Goal: Task Accomplishment & Management: Complete application form

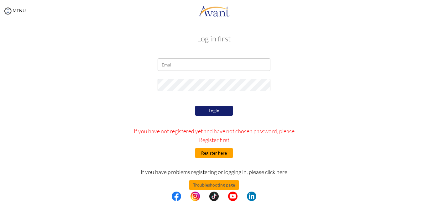
click at [216, 152] on button "Register here" at bounding box center [214, 153] width 38 height 10
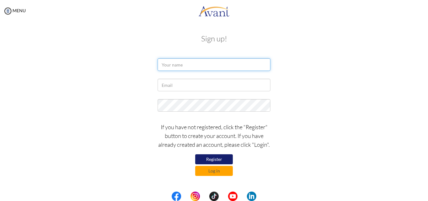
click at [190, 66] on input "text" at bounding box center [214, 64] width 113 height 13
type input "Daniel Martins Irungu"
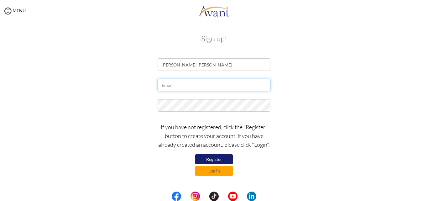
click at [181, 86] on input "text" at bounding box center [214, 85] width 113 height 13
type input "[EMAIL_ADDRESS][DOMAIN_NAME]"
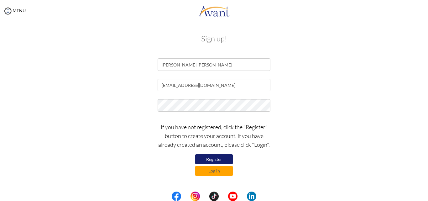
click at [210, 153] on div "If you have not registered, click the "Register" button to create your account.…" at bounding box center [214, 147] width 122 height 56
click at [211, 156] on button "Register" at bounding box center [214, 159] width 38 height 10
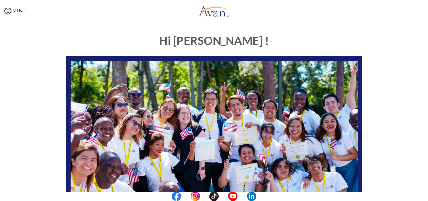
click at [382, 129] on div "Hi [PERSON_NAME] ! START HERE: Avant Video Library My Process My Resources Abou…" at bounding box center [214, 180] width 367 height 304
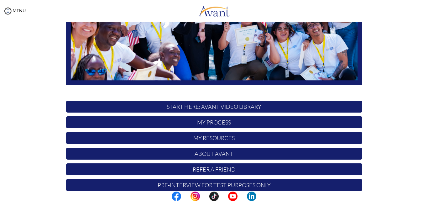
scroll to position [147, 0]
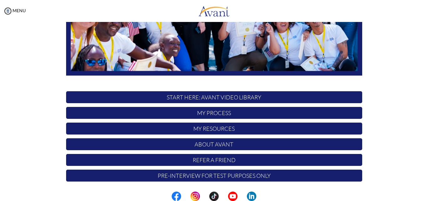
click at [424, 198] on center at bounding box center [214, 195] width 428 height 9
click at [225, 113] on p "My Process" at bounding box center [214, 113] width 296 height 12
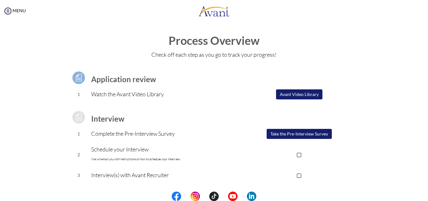
click at [276, 133] on button "Take the Pre-Interview Survey" at bounding box center [299, 134] width 65 height 10
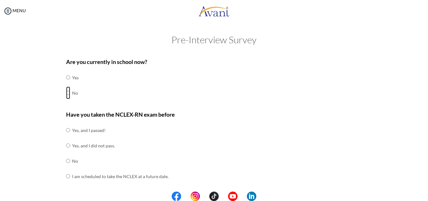
click at [66, 93] on input "radio" at bounding box center [68, 92] width 4 height 13
radio input "true"
click at [66, 159] on input "radio" at bounding box center [68, 161] width 4 height 13
radio input "true"
click at [66, 170] on input "radio" at bounding box center [68, 176] width 4 height 13
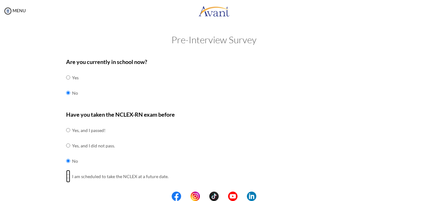
radio input "true"
click at [67, 162] on input "radio" at bounding box center [68, 161] width 4 height 13
radio input "true"
click at [428, 192] on center at bounding box center [214, 195] width 428 height 9
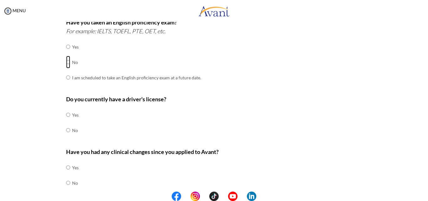
click at [66, 64] on input "radio" at bounding box center [68, 62] width 4 height 13
radio input "true"
click at [66, 130] on input "radio" at bounding box center [68, 130] width 4 height 13
radio input "true"
click at [66, 183] on input "radio" at bounding box center [68, 182] width 4 height 13
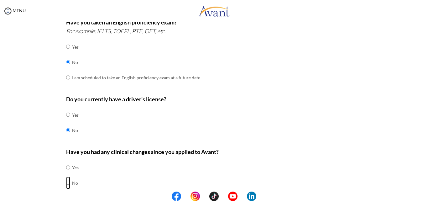
radio input "true"
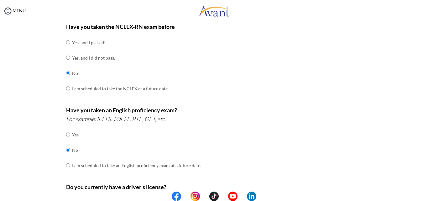
scroll to position [200, 0]
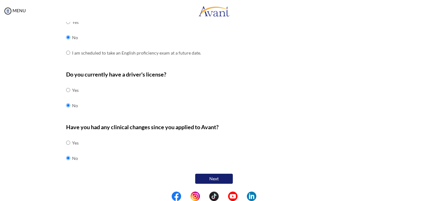
click at [222, 177] on button "Next" at bounding box center [214, 179] width 38 height 10
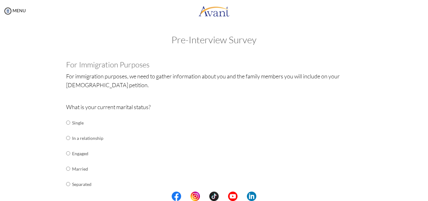
scroll to position [176, 0]
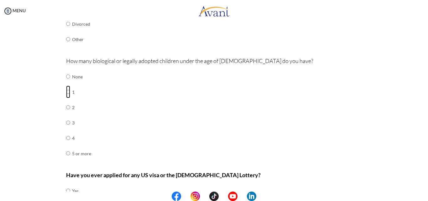
click at [66, 90] on input "radio" at bounding box center [68, 92] width 4 height 13
radio input "true"
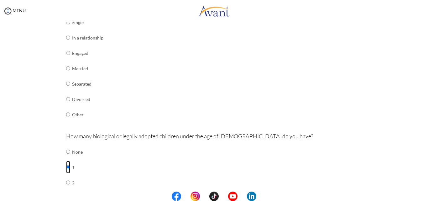
scroll to position [88, 0]
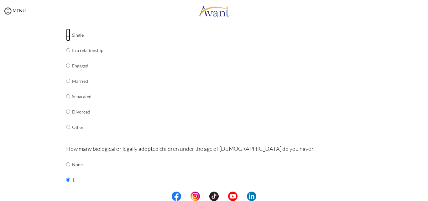
click at [66, 35] on input "radio" at bounding box center [68, 35] width 4 height 13
radio input "true"
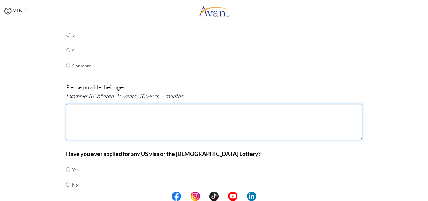
click at [86, 112] on textarea at bounding box center [214, 122] width 296 height 36
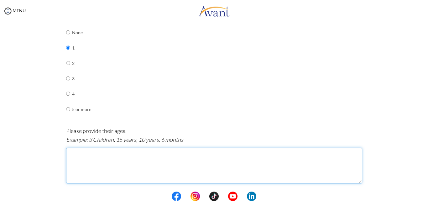
scroll to position [213, 0]
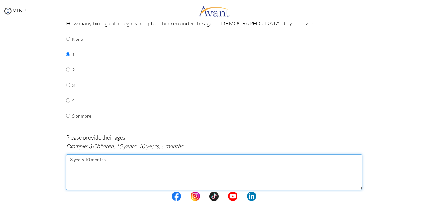
type textarea "3 years 10 months"
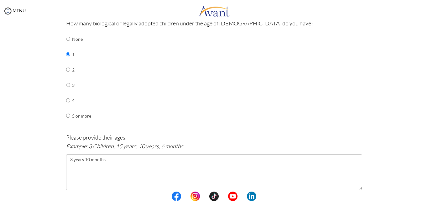
click at [426, 195] on center at bounding box center [214, 195] width 428 height 9
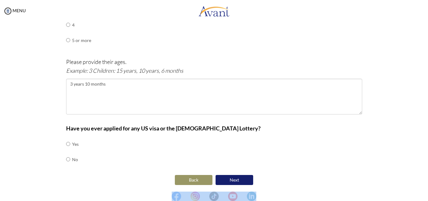
scroll to position [290, 0]
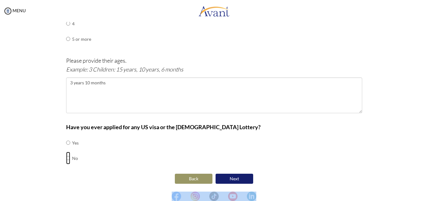
click at [67, 160] on input "radio" at bounding box center [68, 158] width 4 height 13
radio input "true"
click at [236, 179] on button "Next" at bounding box center [235, 179] width 38 height 10
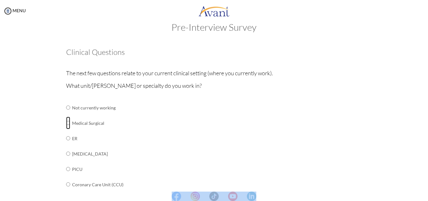
click at [66, 125] on input "radio" at bounding box center [68, 123] width 4 height 13
radio input "true"
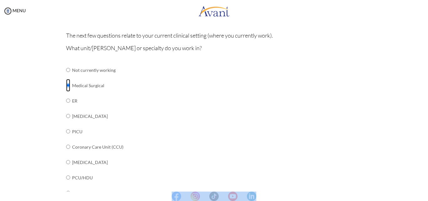
scroll to position [226, 0]
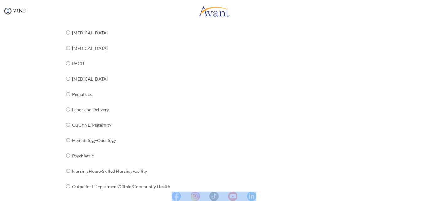
radio input "true"
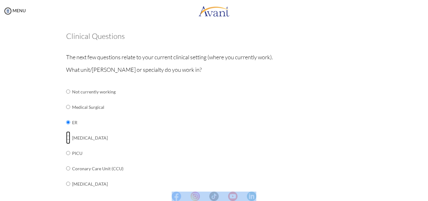
click at [66, 131] on input "radio" at bounding box center [68, 137] width 4 height 13
radio input "true"
click at [66, 147] on input "radio" at bounding box center [68, 153] width 4 height 13
radio input "true"
click at [66, 162] on input "radio" at bounding box center [68, 168] width 4 height 13
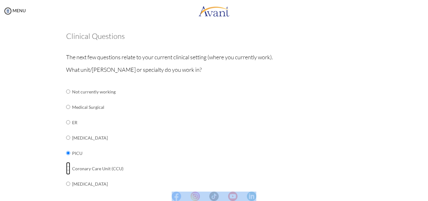
radio input "true"
click at [66, 177] on input "radio" at bounding box center [68, 183] width 4 height 13
radio input "true"
click at [66, 108] on input "radio" at bounding box center [68, 107] width 4 height 13
radio input "true"
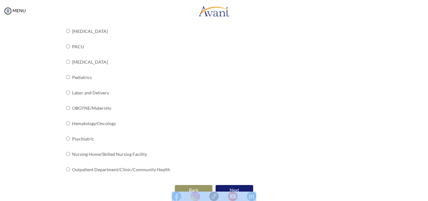
scroll to position [254, 0]
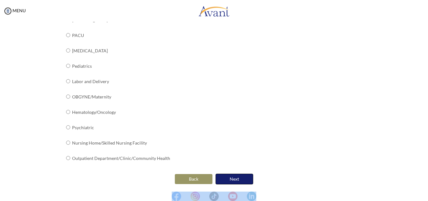
click at [226, 181] on button "Next" at bounding box center [235, 179] width 38 height 11
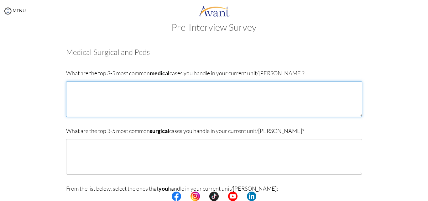
click at [133, 91] on textarea at bounding box center [214, 99] width 296 height 36
paste textarea "[MEDICAL_DATA], [MEDICAL_DATA] [MEDICAL_DATA], [MEDICAL_DATA], [MEDICAL_DATA] T…"
click at [114, 87] on textarea "[MEDICAL_DATA], [MEDICAL_DATA] [MEDICAL_DATA], [MEDICAL_DATA], [MEDICAL_DATA] T…" at bounding box center [214, 99] width 296 height 36
click at [145, 87] on textarea "[MEDICAL_DATA], [MEDICAL_DATA] , [MEDICAL_DATA], [MEDICAL_DATA], [MEDICAL_DATA]…" at bounding box center [214, 99] width 296 height 36
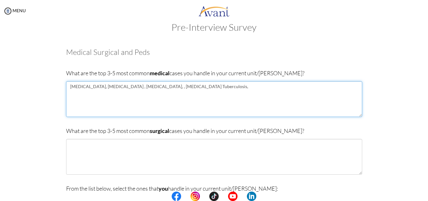
click at [140, 88] on textarea "[MEDICAL_DATA], [MEDICAL_DATA] , [MEDICAL_DATA], , [MEDICAL_DATA] Tuberculosis," at bounding box center [214, 99] width 296 height 36
click at [155, 88] on textarea "[MEDICAL_DATA], [MEDICAL_DATA] , [MEDICAL_DATA], [MEDICAL_DATA] Tuberculosis," at bounding box center [214, 99] width 296 height 36
type textarea "[MEDICAL_DATA], [MEDICAL_DATA] , [MEDICAL_DATA], [MEDICAL_DATA] and Tuberculosi…"
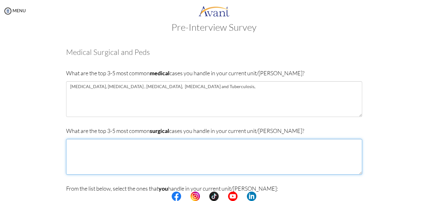
click at [101, 153] on textarea at bounding box center [214, 157] width 296 height 36
paste textarea "[MEDICAL_DATA]"
click at [72, 157] on textarea "[MEDICAL_DATA] [MEDICAL_DATA]" at bounding box center [214, 157] width 296 height 36
paste textarea "[MEDICAL_DATA] surgery"
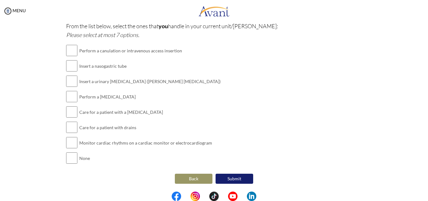
type textarea "[MEDICAL_DATA] [MEDICAL_DATA] [MEDICAL_DATA] surgery"
drag, startPoint x: 281, startPoint y: 77, endPoint x: 356, endPoint y: 81, distance: 74.7
click at [356, 81] on div "From the list below, select the ones that you handle in your current unit/[PERS…" at bounding box center [214, 97] width 296 height 150
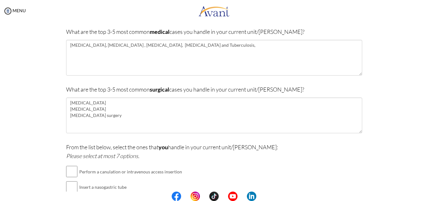
scroll to position [50, 0]
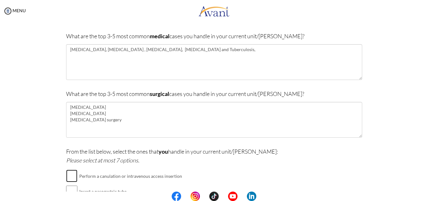
click at [72, 175] on input "checkbox" at bounding box center [71, 176] width 11 height 13
checkbox input "true"
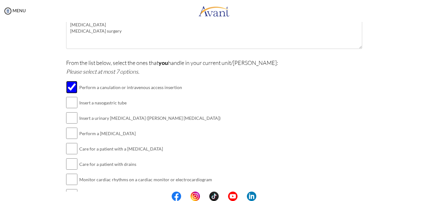
scroll to position [150, 0]
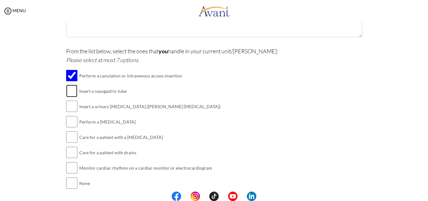
click at [70, 89] on input "checkbox" at bounding box center [71, 91] width 11 height 13
checkbox input "true"
click at [68, 109] on input "checkbox" at bounding box center [71, 106] width 11 height 13
checkbox input "true"
click at [69, 126] on input "checkbox" at bounding box center [71, 121] width 11 height 13
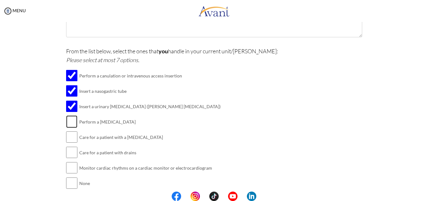
checkbox input "true"
click at [71, 141] on input "checkbox" at bounding box center [71, 137] width 11 height 13
checkbox input "true"
click at [70, 157] on input "checkbox" at bounding box center [71, 152] width 11 height 13
checkbox input "true"
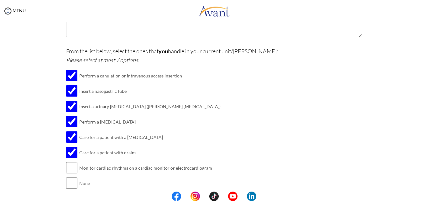
click at [425, 195] on center at bounding box center [214, 195] width 428 height 9
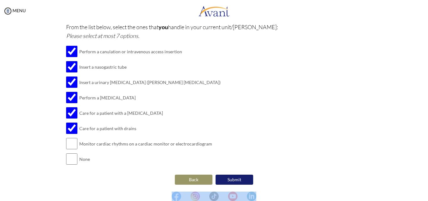
scroll to position [175, 0]
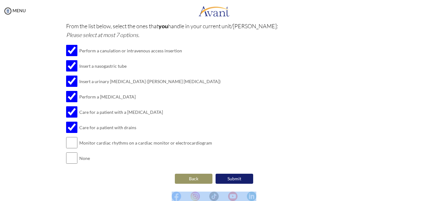
click at [237, 179] on button "Submit" at bounding box center [235, 179] width 38 height 10
